Goal: Information Seeking & Learning: Learn about a topic

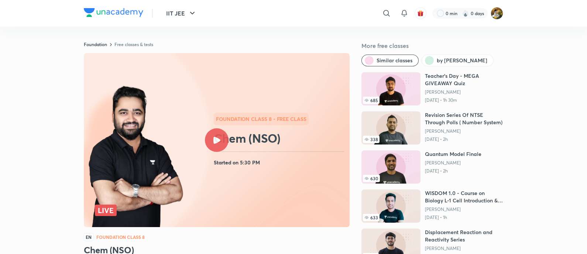
click at [214, 136] on div at bounding box center [217, 141] width 24 height 24
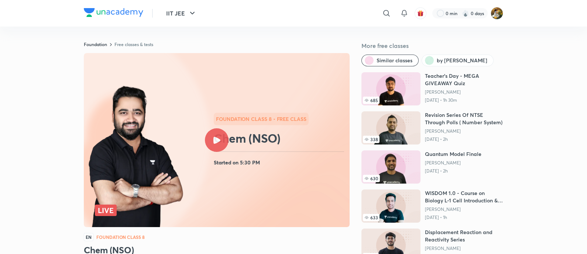
click at [220, 137] on div at bounding box center [217, 141] width 24 height 24
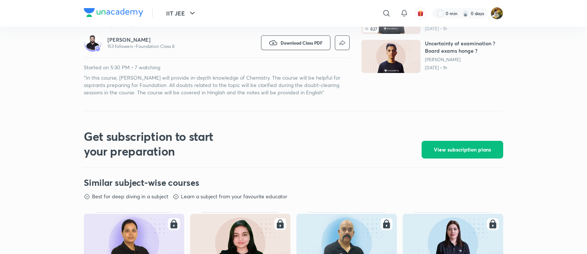
scroll to position [231, 0]
